Goal: Navigation & Orientation: Find specific page/section

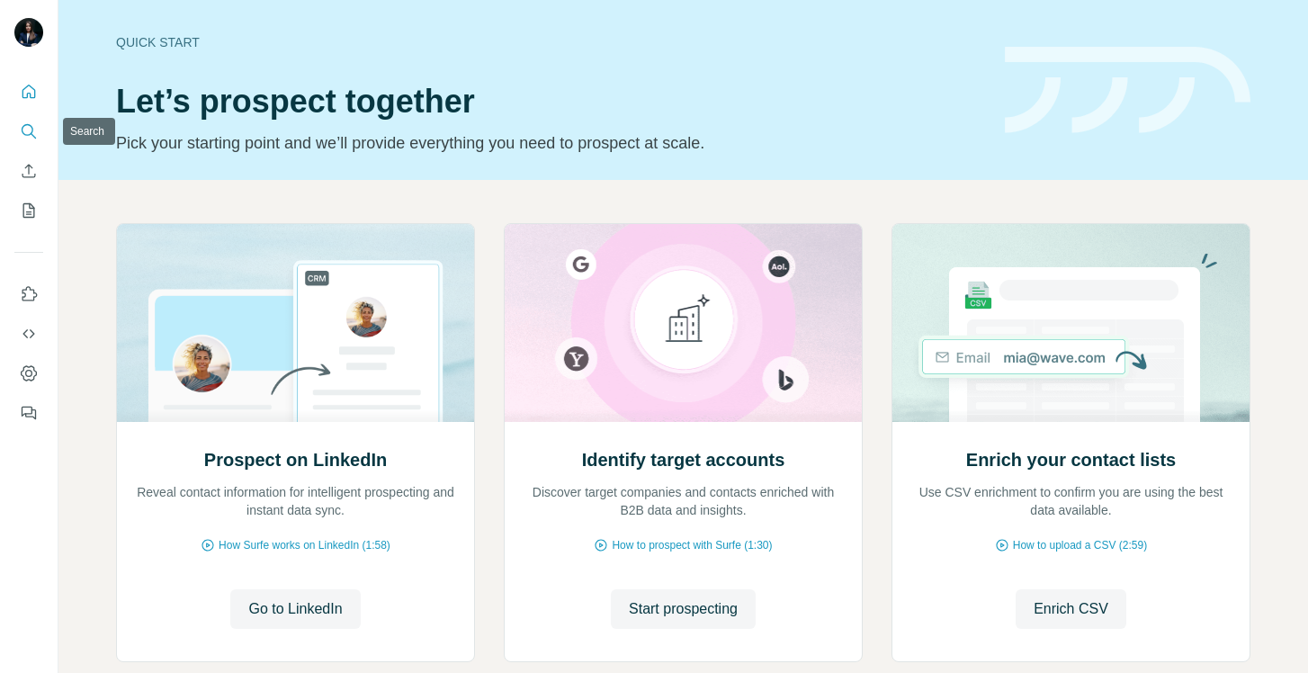
click at [29, 129] on icon "Search" at bounding box center [29, 131] width 18 height 18
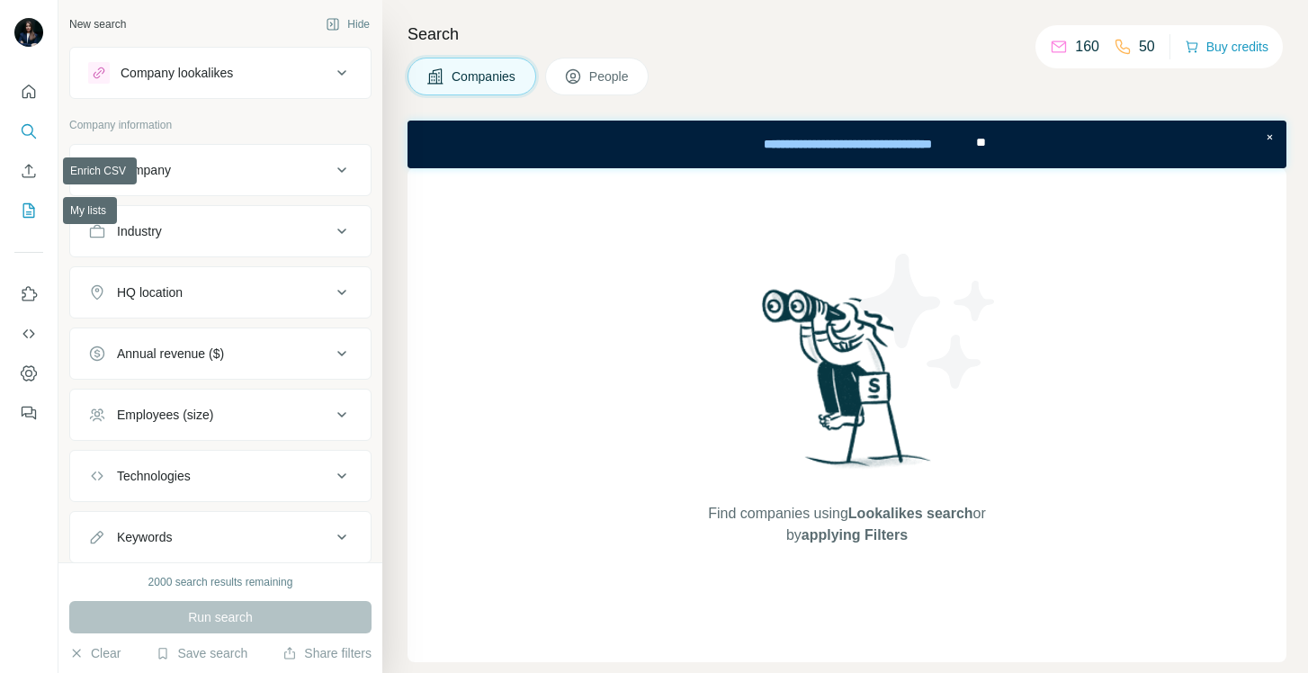
click at [31, 206] on icon "My lists" at bounding box center [29, 211] width 18 height 18
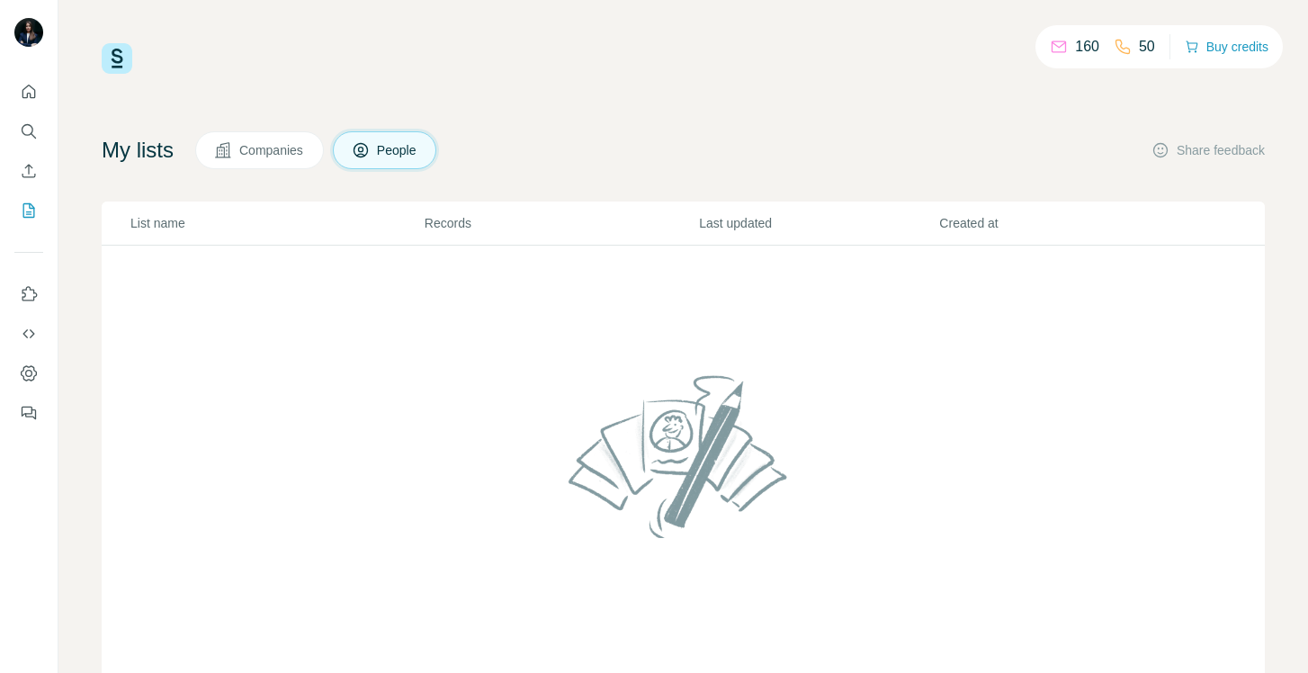
click at [288, 145] on span "Companies" at bounding box center [272, 150] width 66 height 18
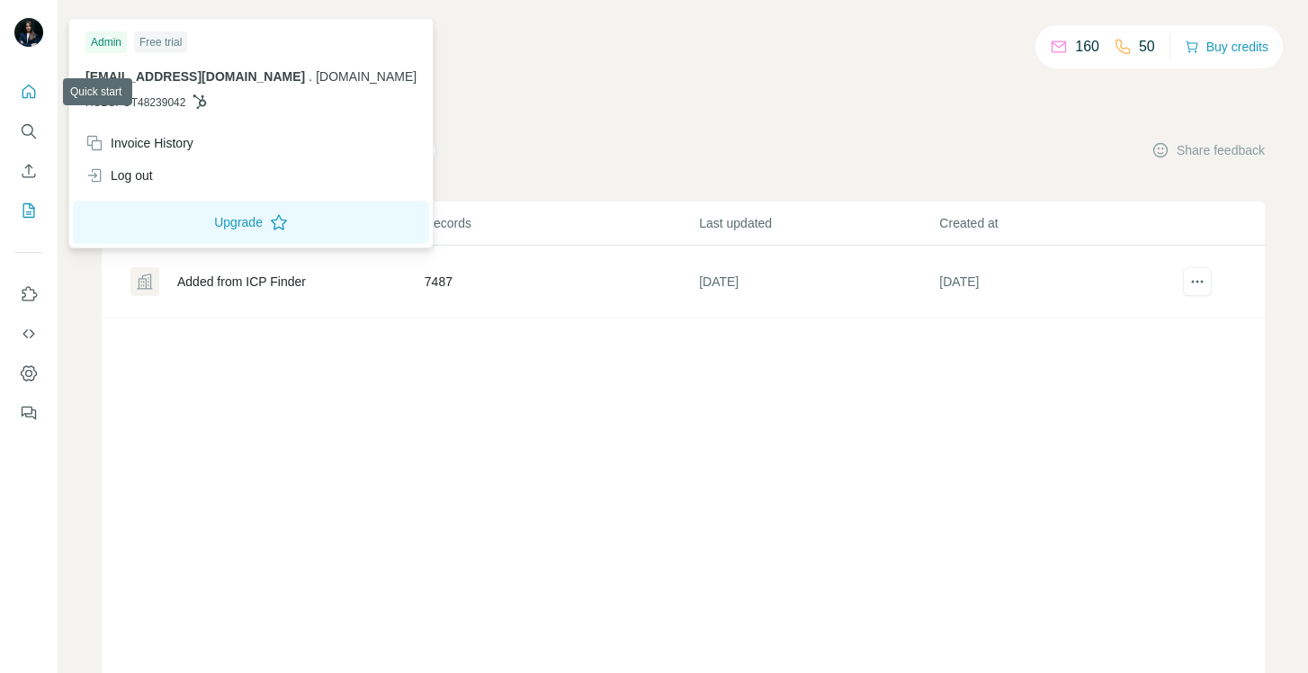
click at [30, 94] on icon "Quick start" at bounding box center [28, 91] width 13 height 13
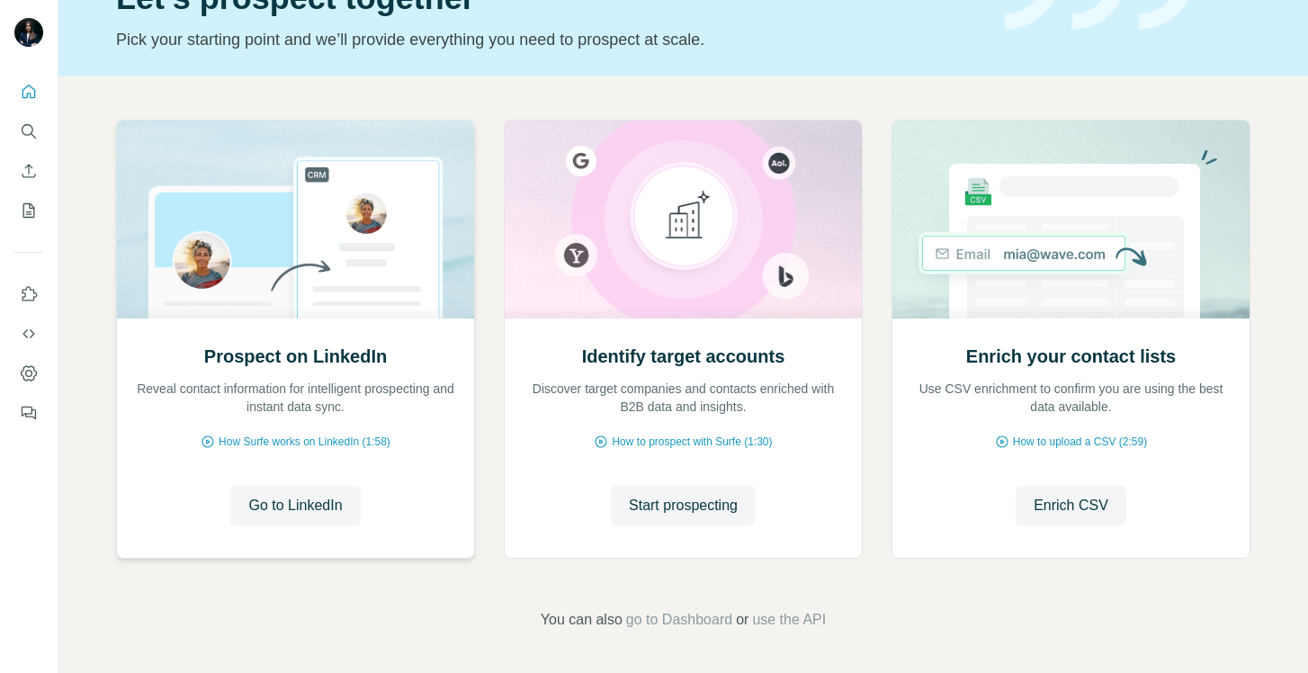
scroll to position [104, 0]
